Goal: Task Accomplishment & Management: Manage account settings

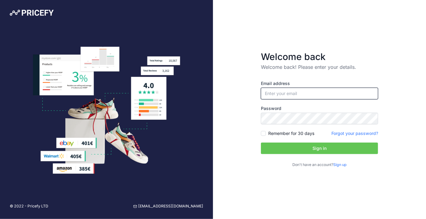
type input "[PERSON_NAME][EMAIL_ADDRESS][DOMAIN_NAME]"
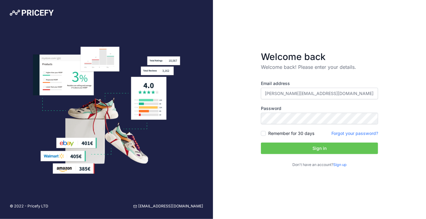
click at [315, 145] on button "Sign in" at bounding box center [319, 149] width 117 height 12
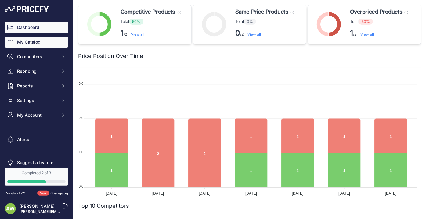
click at [26, 42] on link "My Catalog" at bounding box center [36, 42] width 63 height 11
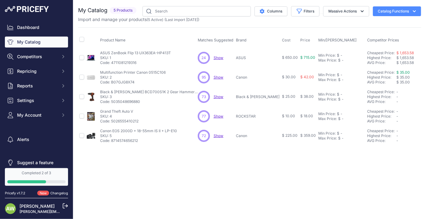
click at [205, 58] on span "24" at bounding box center [204, 57] width 5 height 5
click at [39, 60] on button "Competitors" at bounding box center [36, 56] width 63 height 11
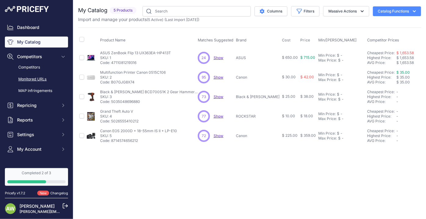
click at [38, 77] on link "Monitored URLs" at bounding box center [36, 79] width 63 height 11
